Goal: Information Seeking & Learning: Learn about a topic

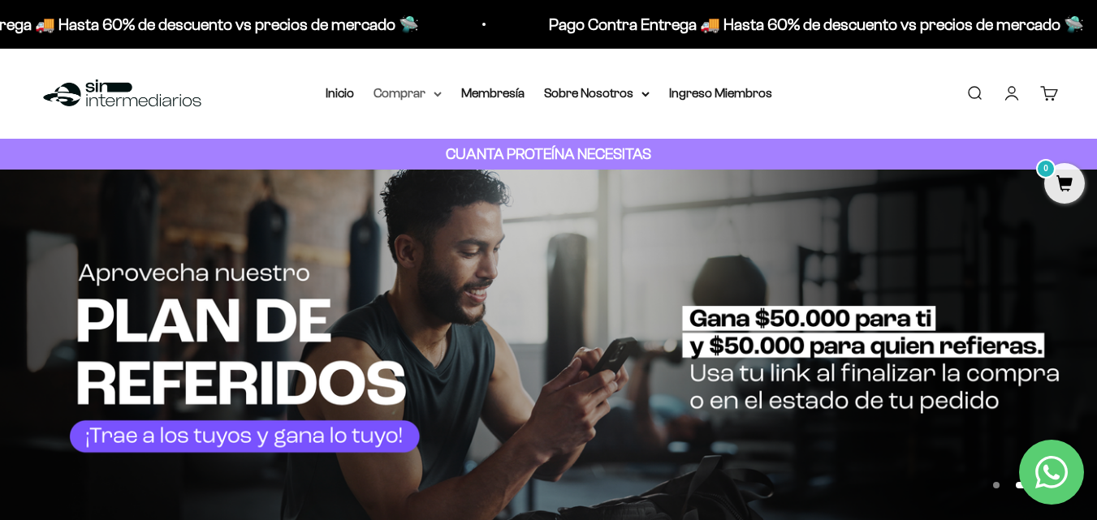
click at [409, 96] on summary "Comprar" at bounding box center [407, 93] width 68 height 21
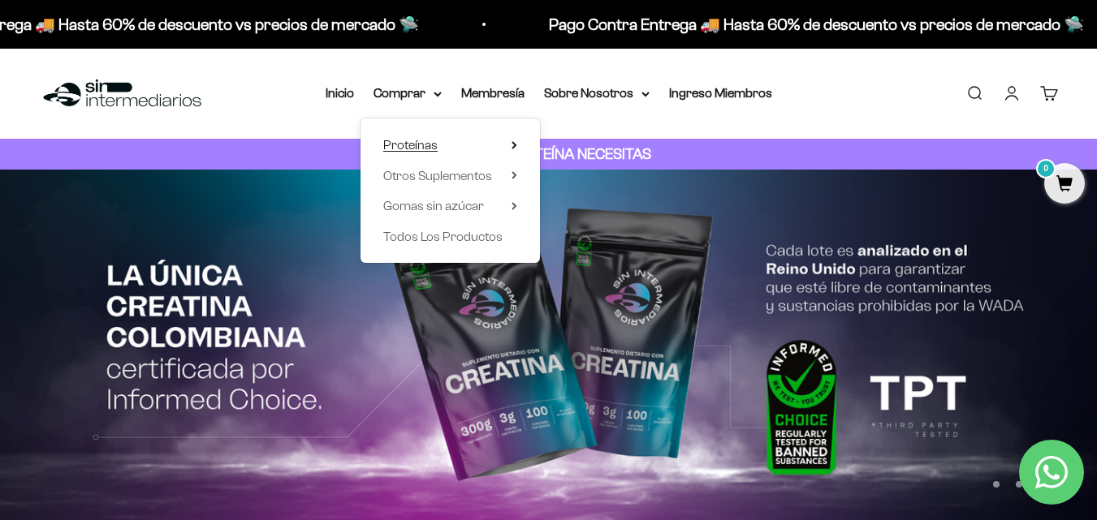
click at [424, 143] on span "Proteínas" at bounding box center [410, 145] width 54 height 14
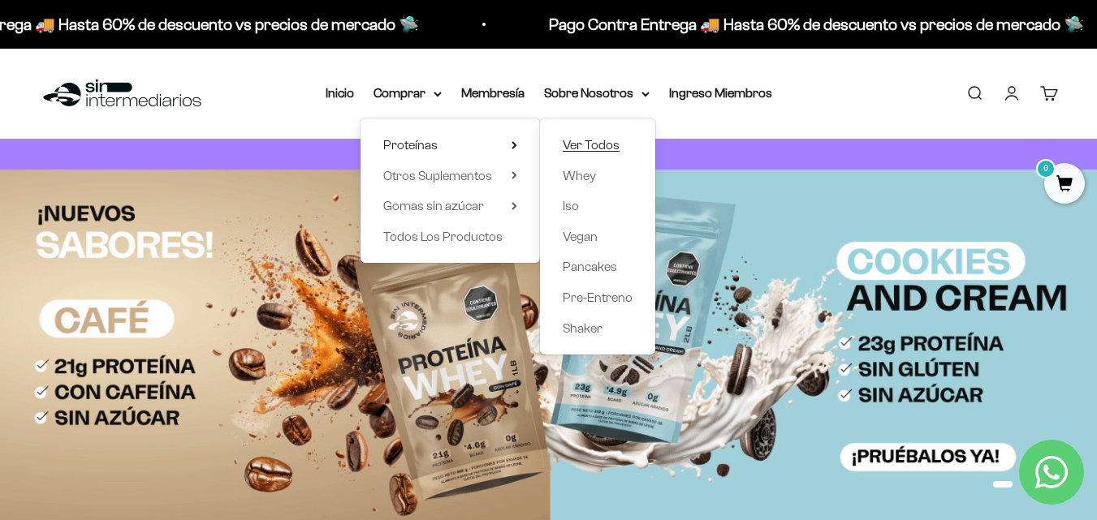
click at [610, 149] on span "Ver Todos" at bounding box center [591, 145] width 57 height 14
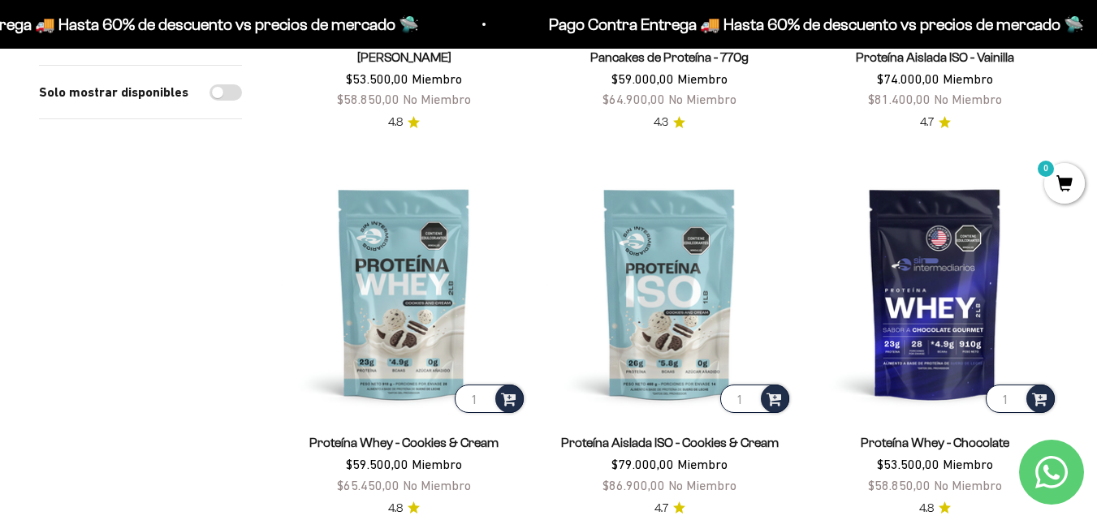
scroll to position [469, 0]
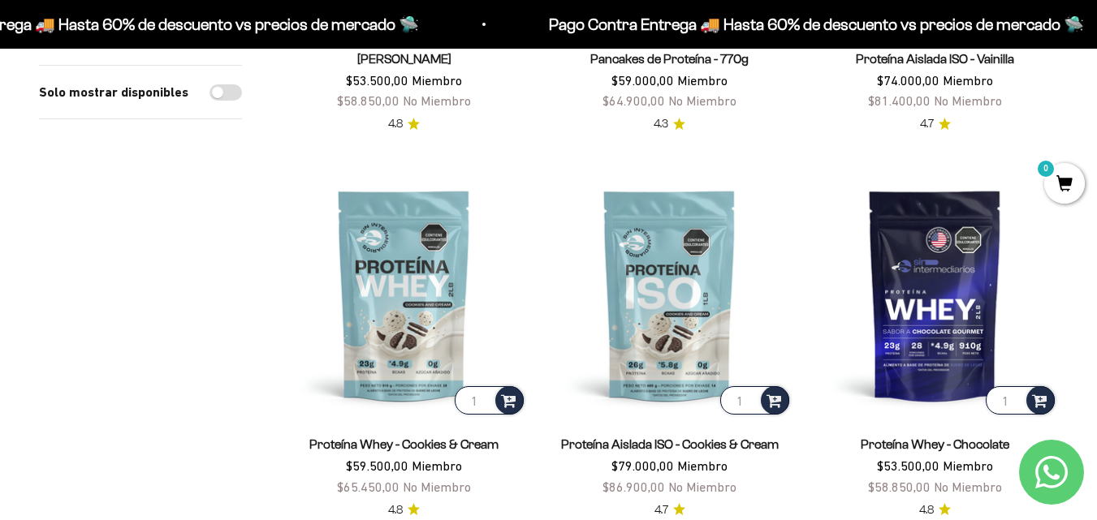
click at [426, 440] on link "Proteína Whey - Cookies & Cream" at bounding box center [403, 445] width 189 height 14
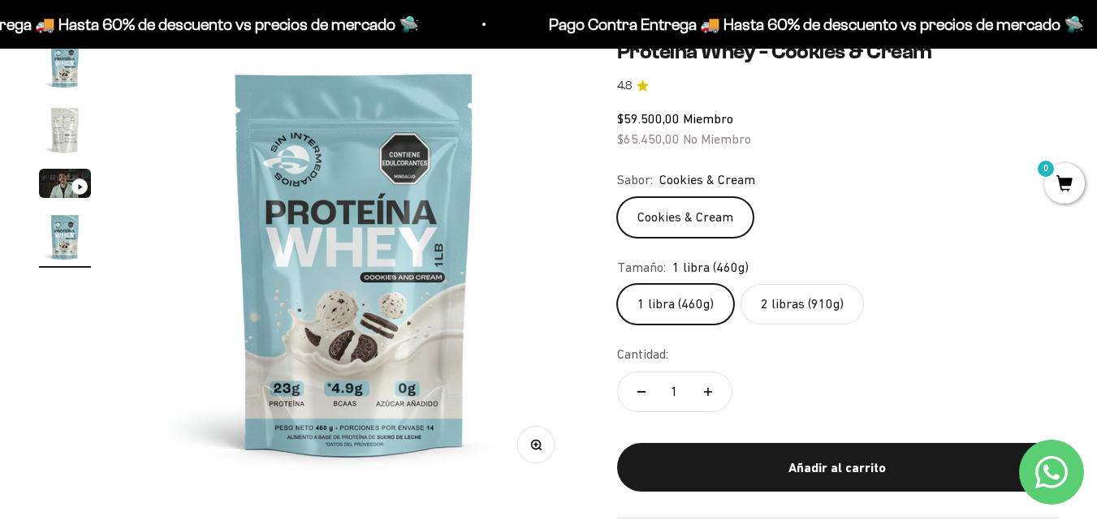
click at [797, 304] on label "2 libras (910g)" at bounding box center [801, 304] width 123 height 41
click at [617, 284] on input "2 libras (910g)" at bounding box center [616, 283] width 1 height 1
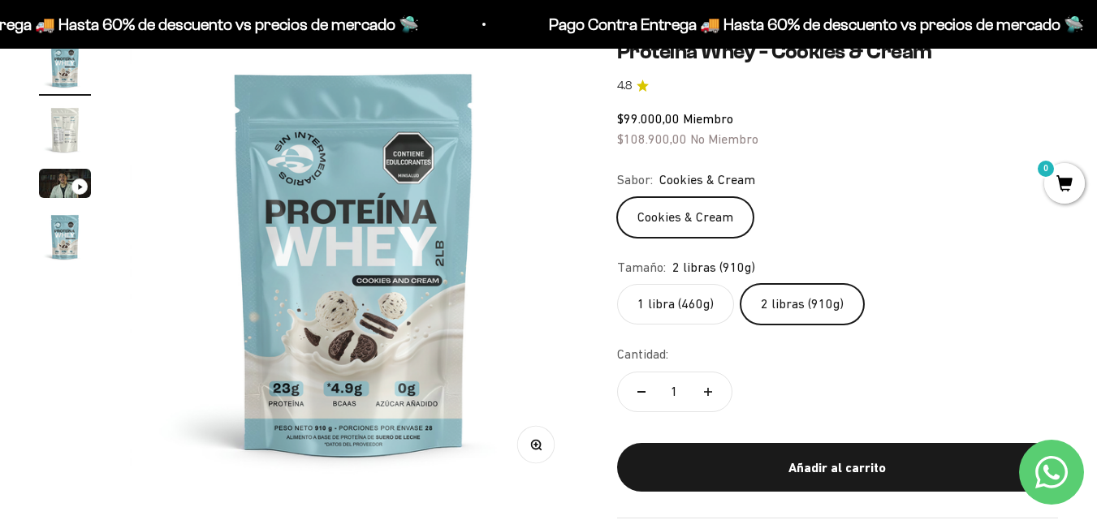
click at [693, 304] on label "1 libra (460g)" at bounding box center [675, 304] width 117 height 41
click at [617, 284] on input "1 libra (460g)" at bounding box center [616, 283] width 1 height 1
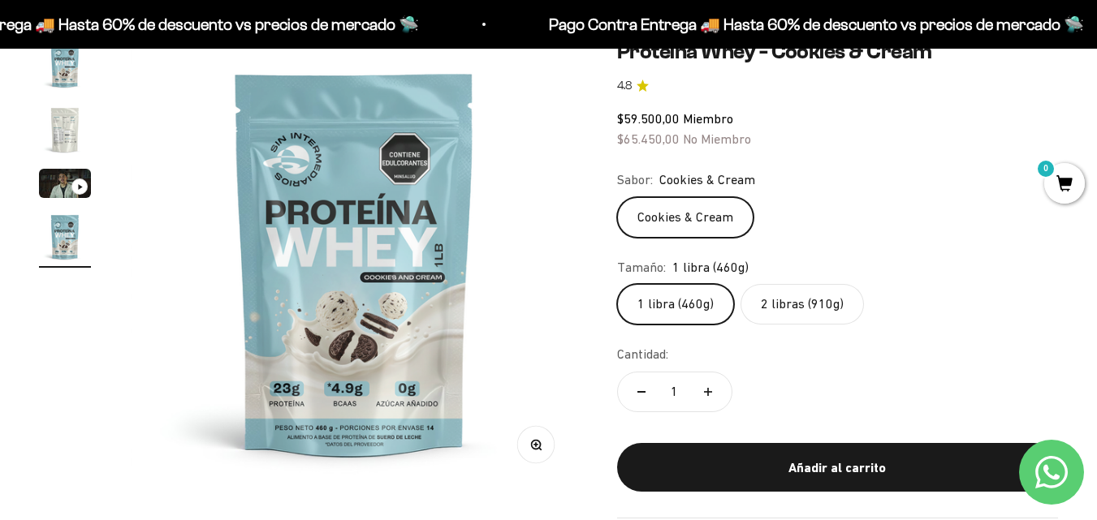
click at [809, 300] on label "2 libras (910g)" at bounding box center [801, 304] width 123 height 41
click at [617, 284] on input "2 libras (910g)" at bounding box center [616, 283] width 1 height 1
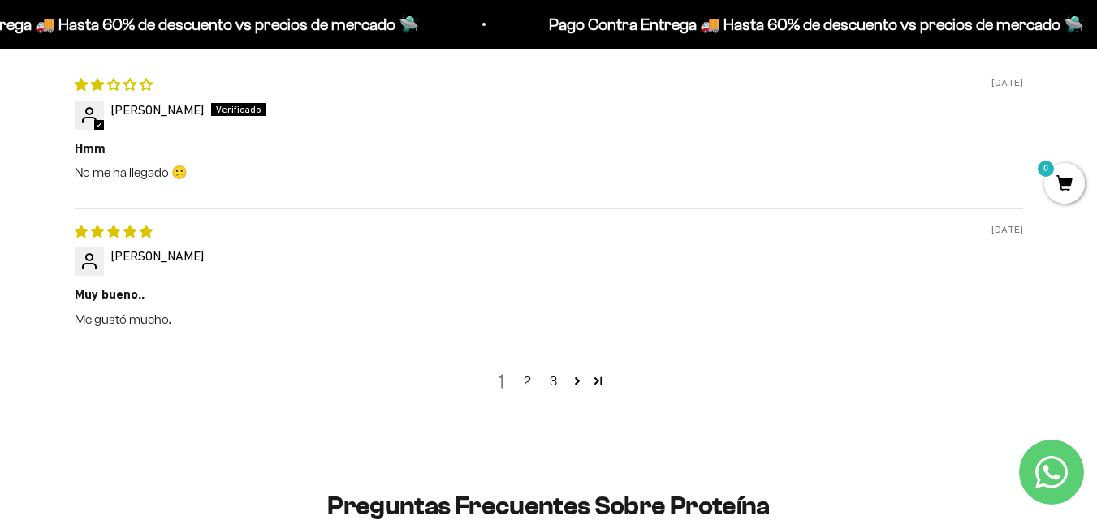
scroll to position [2327, 0]
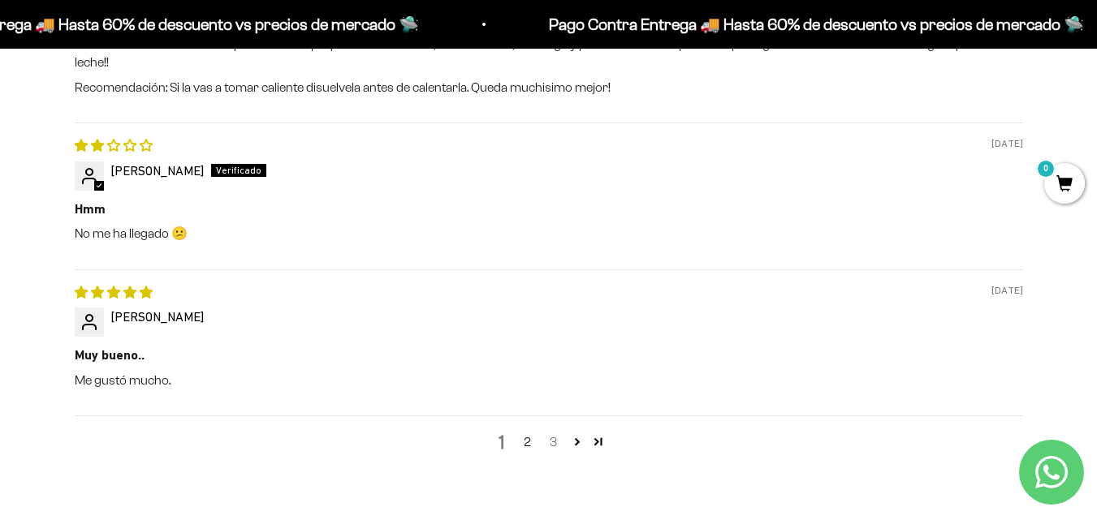
click at [548, 433] on link "3" at bounding box center [554, 442] width 26 height 19
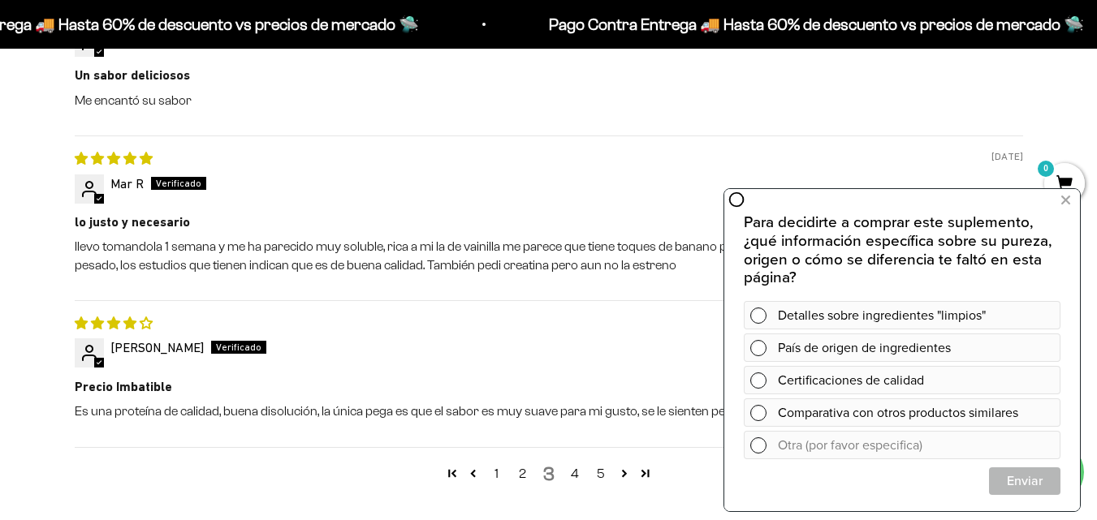
scroll to position [2315, 0]
click at [1068, 208] on icon at bounding box center [1065, 200] width 9 height 21
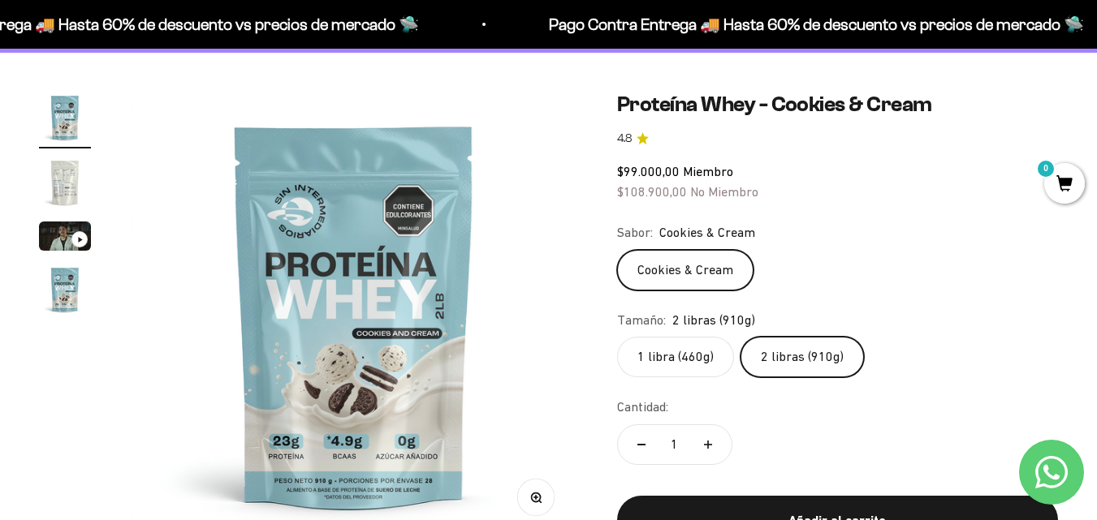
scroll to position [0, 0]
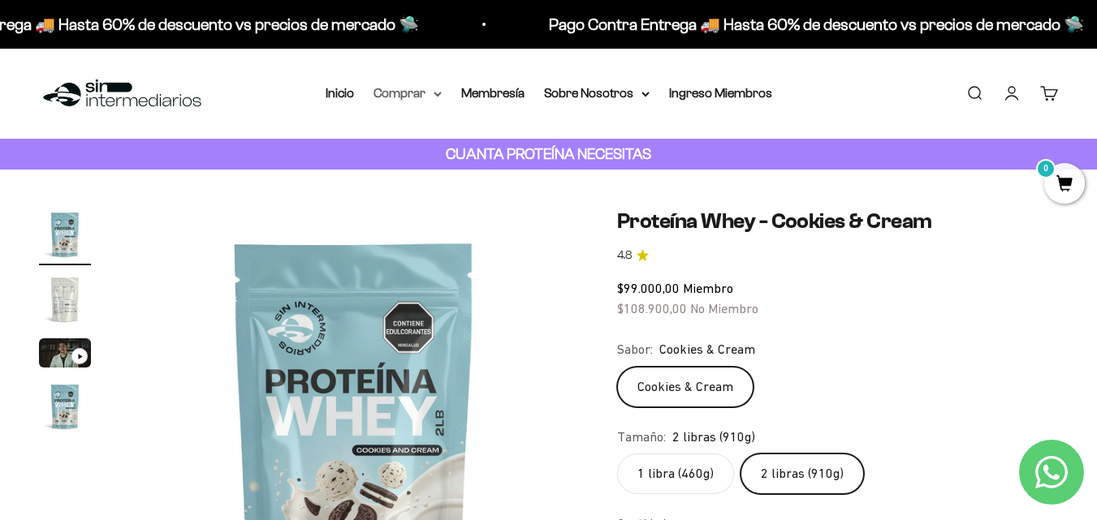
click at [430, 97] on summary "Comprar" at bounding box center [407, 93] width 68 height 21
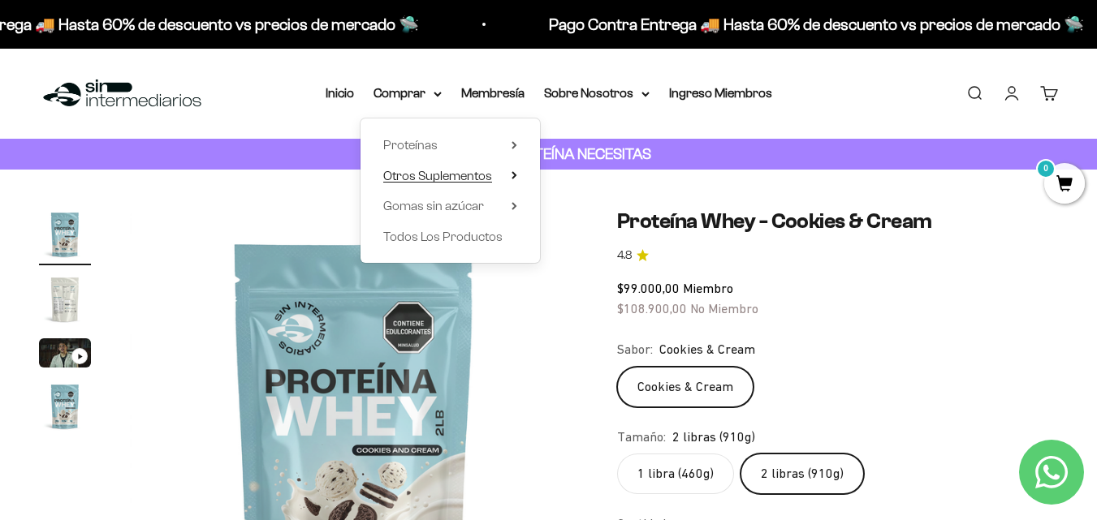
click at [467, 185] on span "Otros Suplementos" at bounding box center [437, 176] width 109 height 21
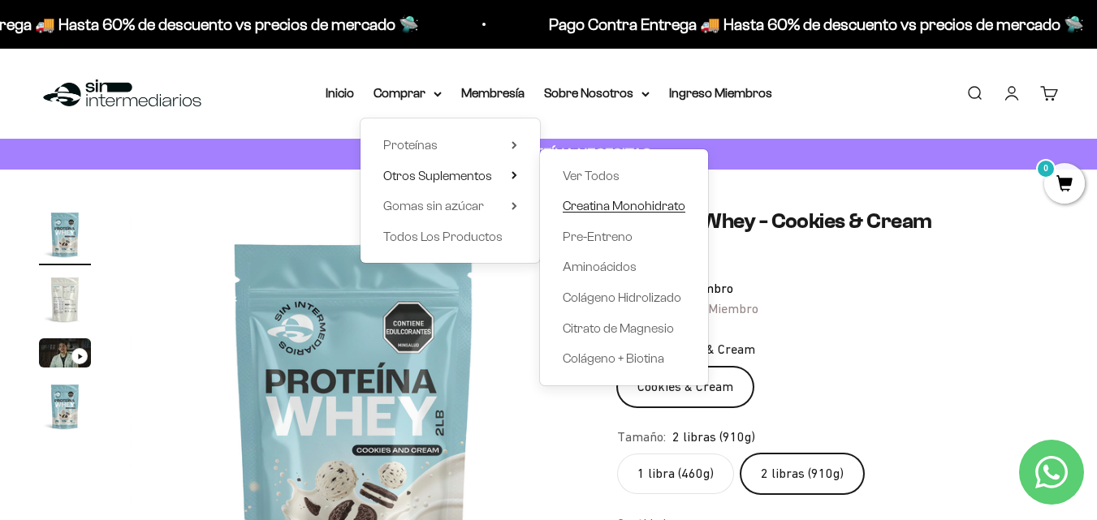
click at [616, 204] on span "Creatina Monohidrato" at bounding box center [624, 206] width 123 height 14
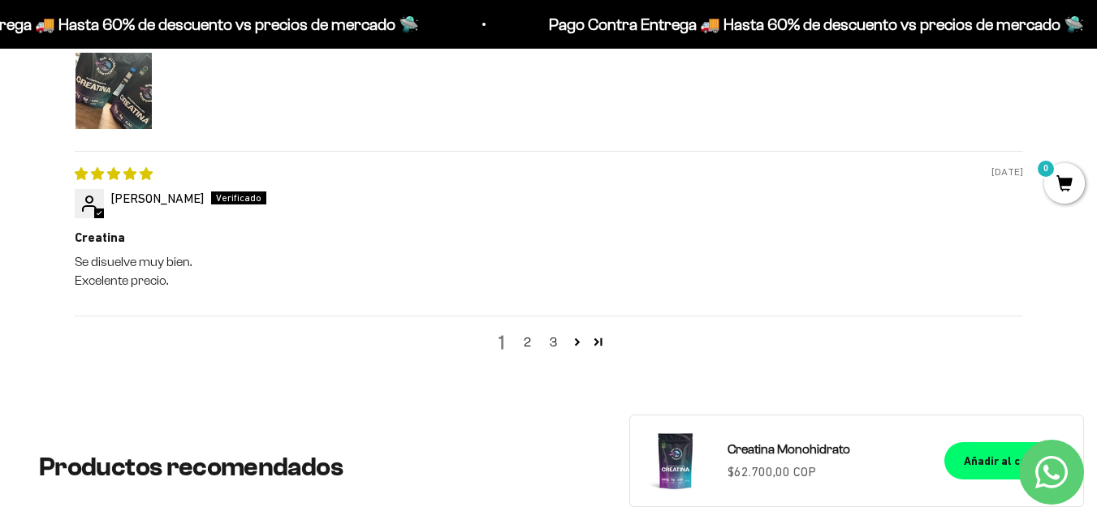
scroll to position [2061, 0]
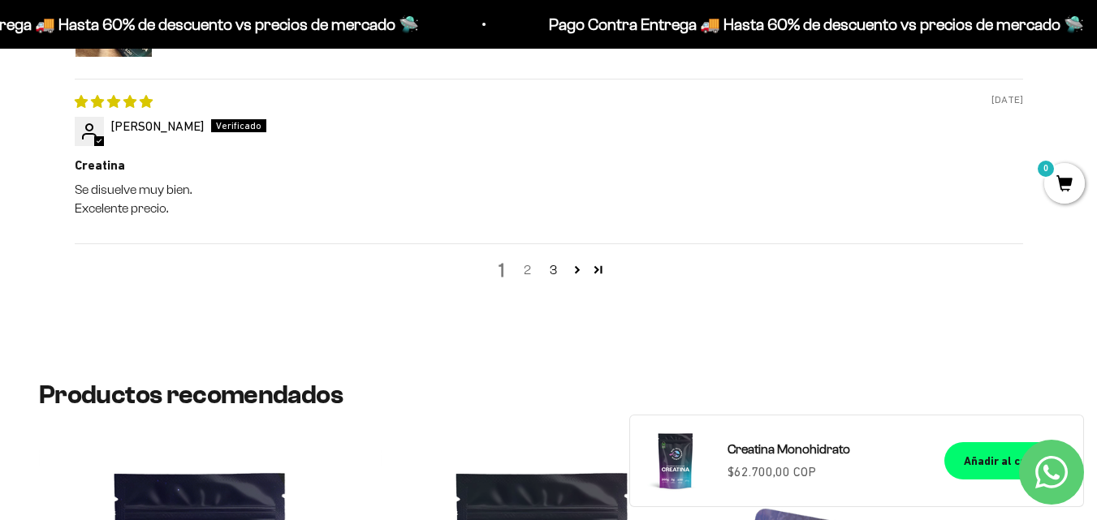
click at [520, 266] on link "2" at bounding box center [528, 270] width 26 height 19
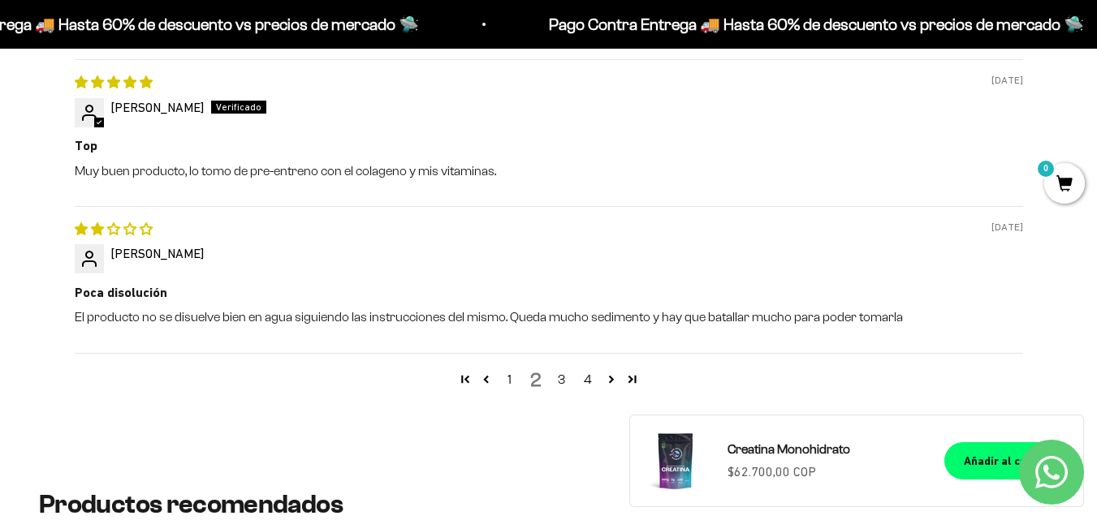
scroll to position [1879, 0]
click at [561, 378] on link "3" at bounding box center [562, 378] width 26 height 19
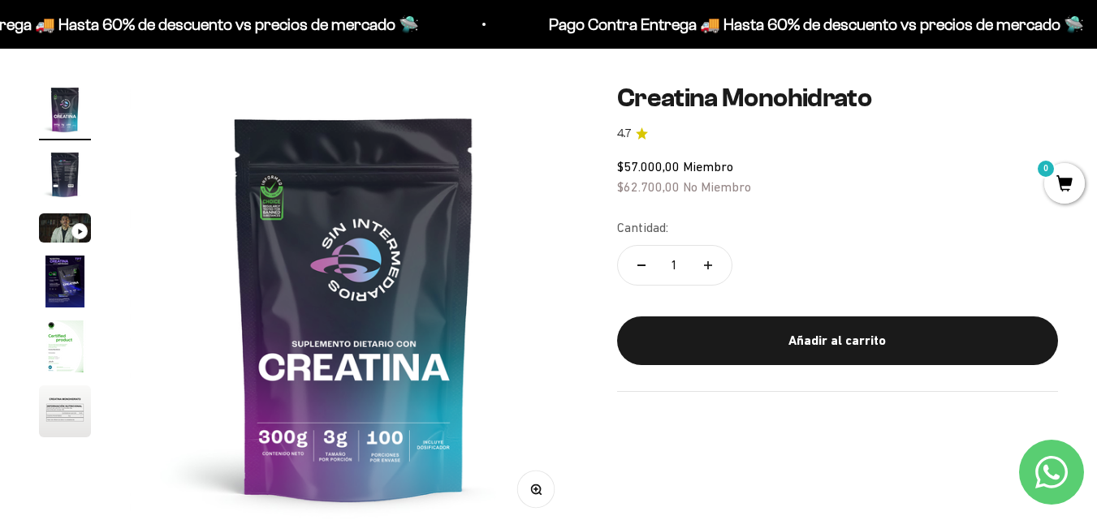
scroll to position [0, 0]
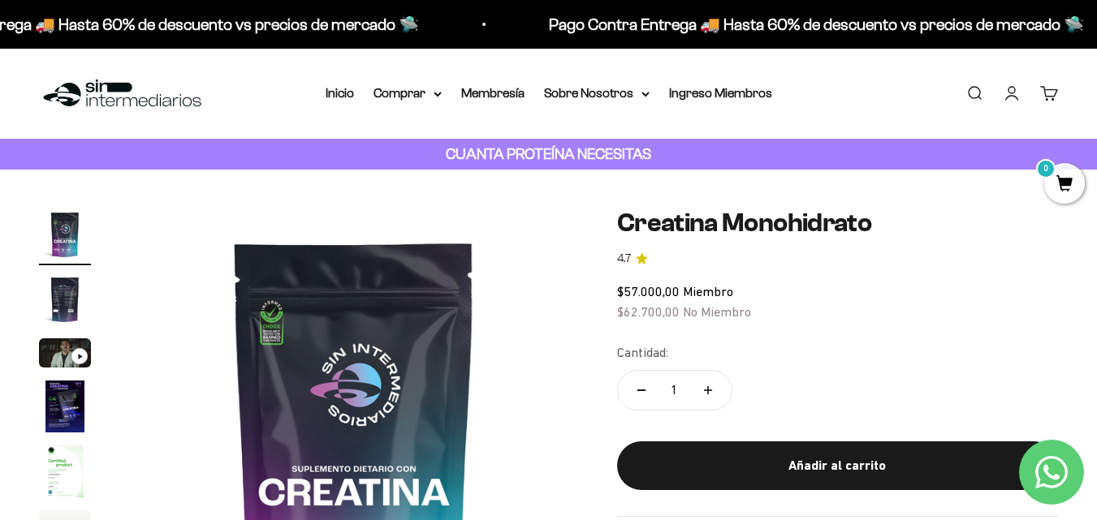
click at [501, 149] on strong "CUANTA PROTEÍNA NECESITAS" at bounding box center [548, 153] width 205 height 17
click at [425, 152] on div "CUANTA PROTEÍNA NECESITAS" at bounding box center [548, 155] width 1097 height 32
click at [497, 152] on strong "CUANTA PROTEÍNA NECESITAS" at bounding box center [548, 153] width 205 height 17
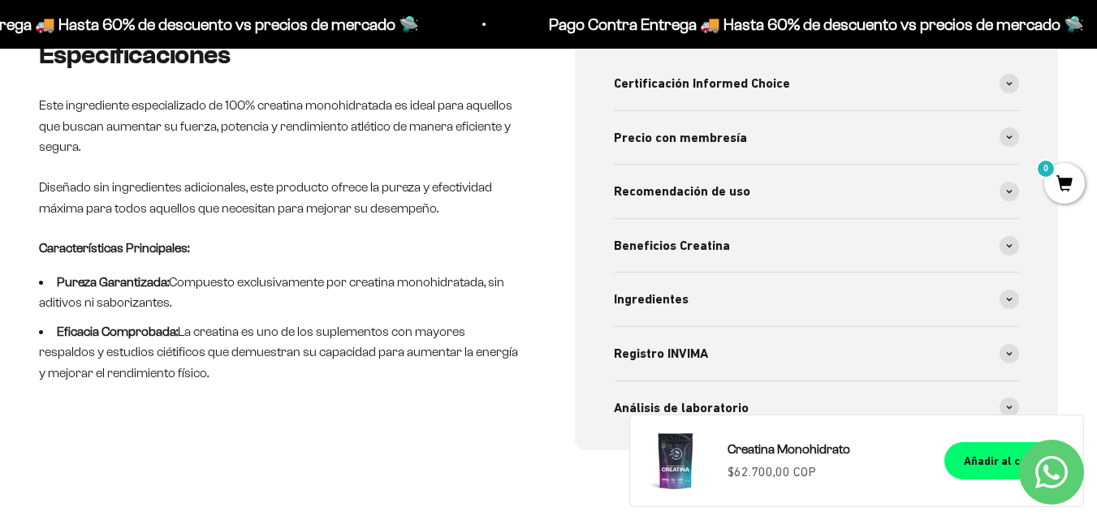
scroll to position [667, 0]
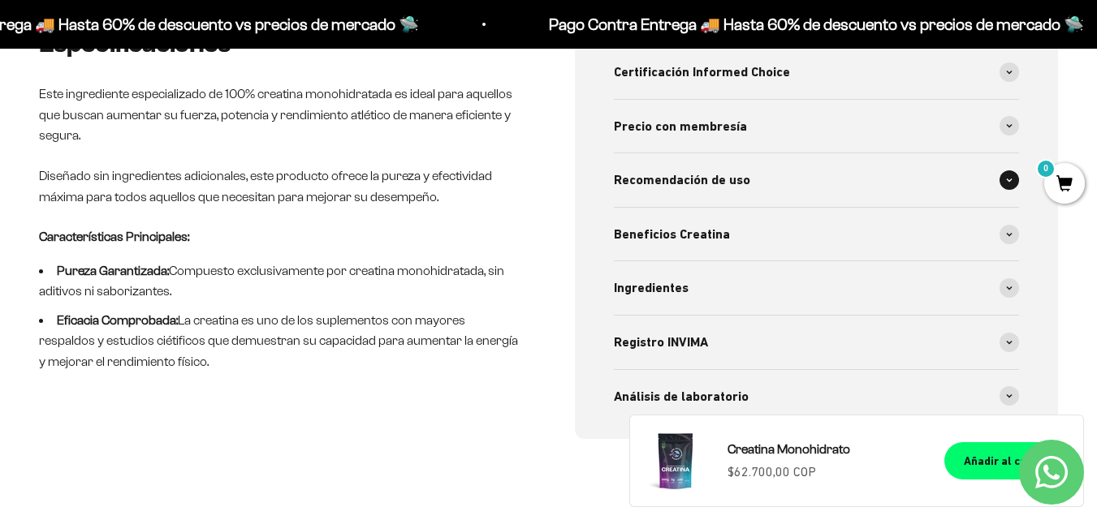
click at [1000, 193] on div "Recomendación de uso" at bounding box center [817, 180] width 406 height 54
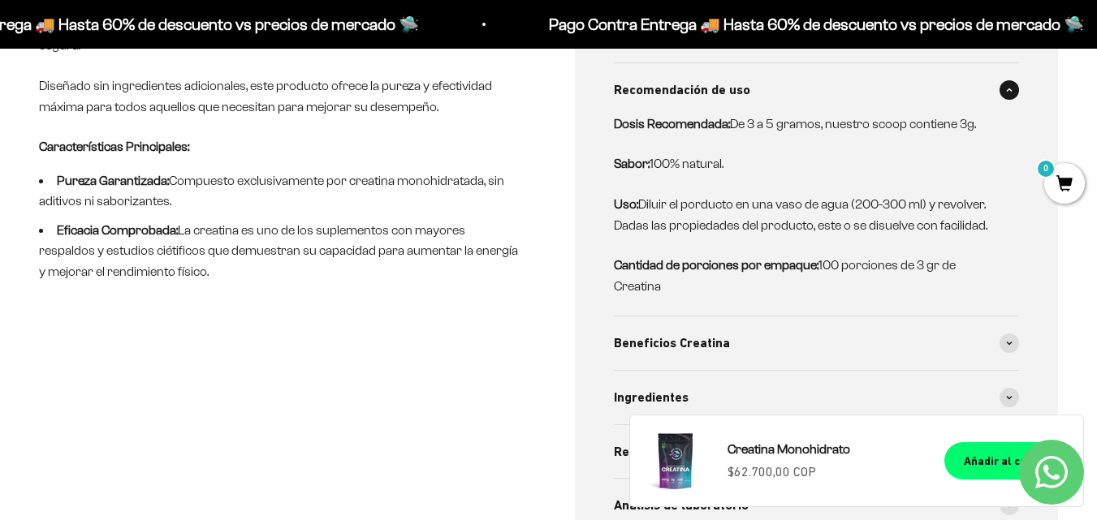
scroll to position [758, 0]
click at [1007, 339] on span at bounding box center [1009, 342] width 19 height 19
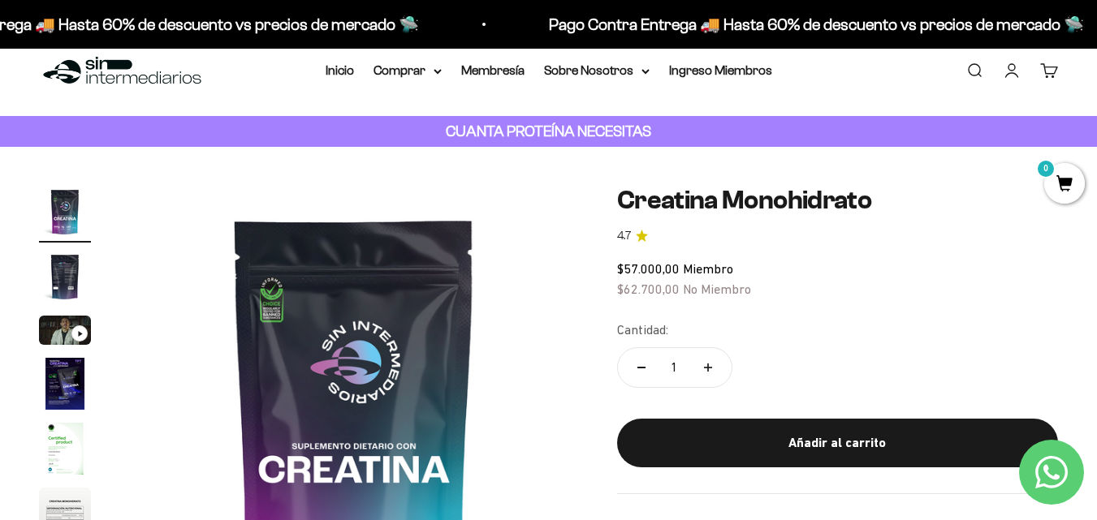
scroll to position [0, 0]
